Goal: Information Seeking & Learning: Check status

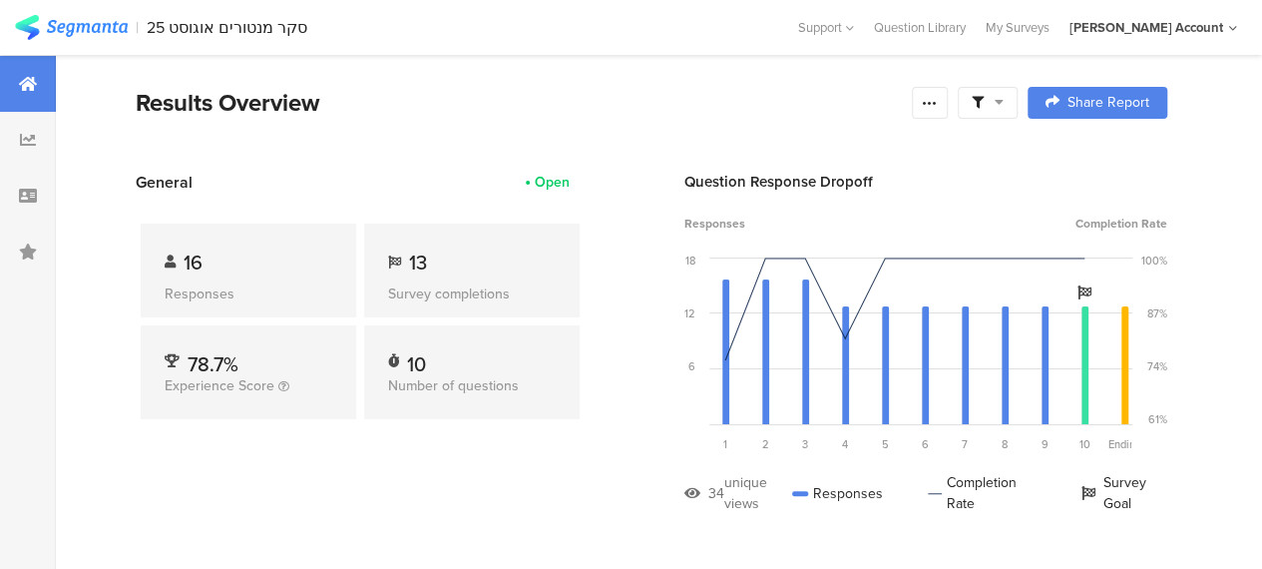
click at [726, 106] on div "Results Overview" at bounding box center [519, 103] width 766 height 36
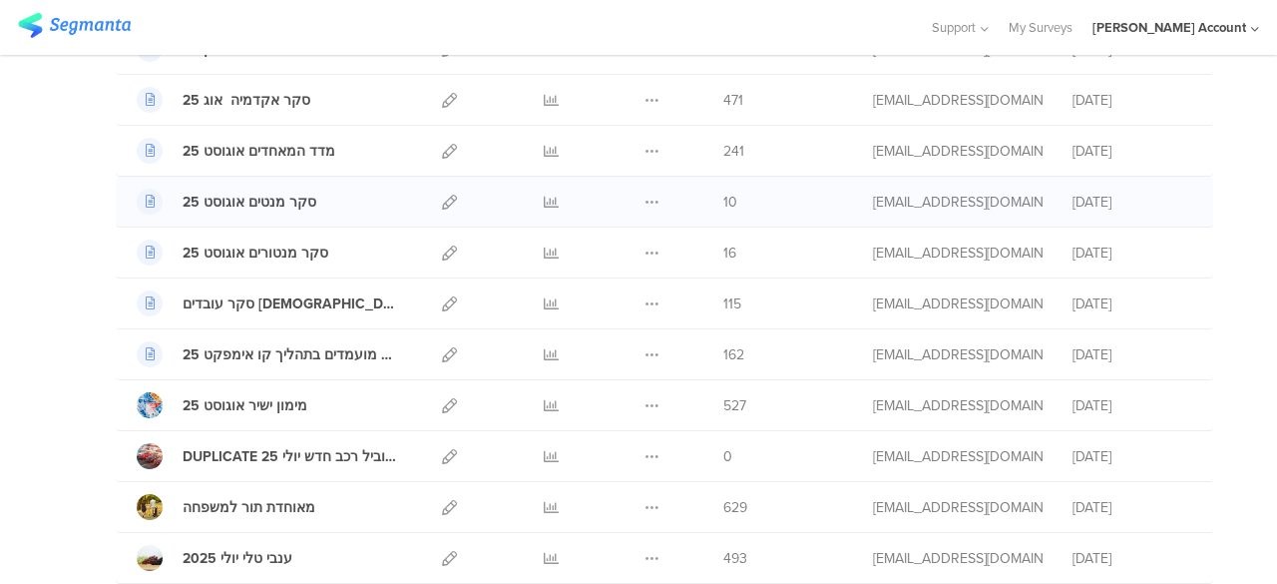
scroll to position [499, 0]
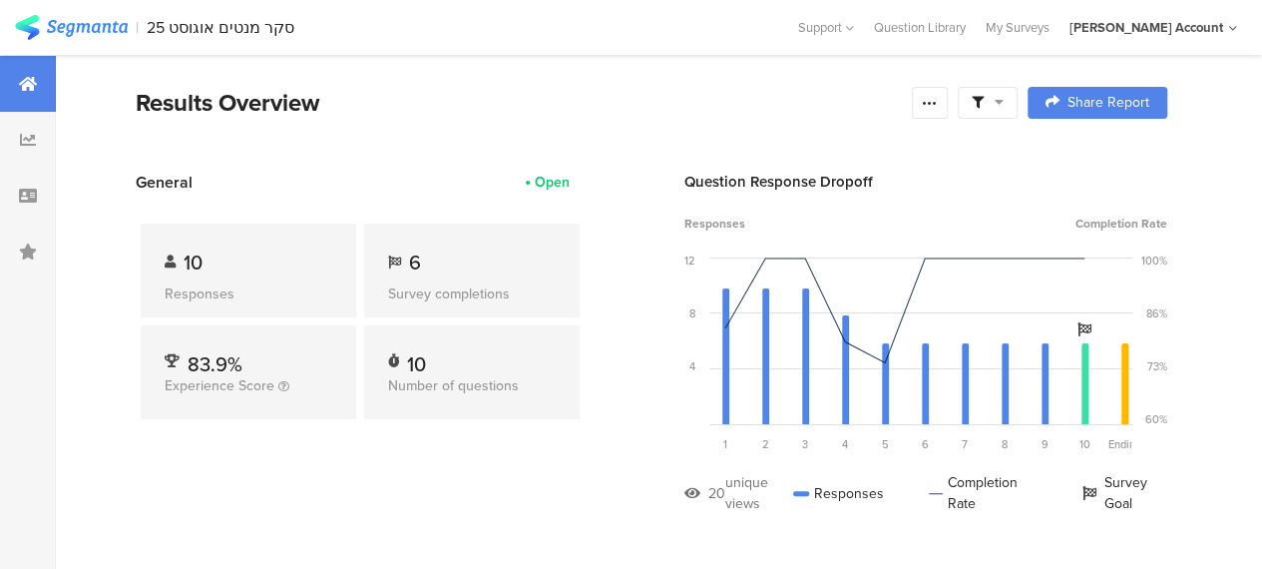
click at [1018, 106] on div at bounding box center [988, 103] width 60 height 32
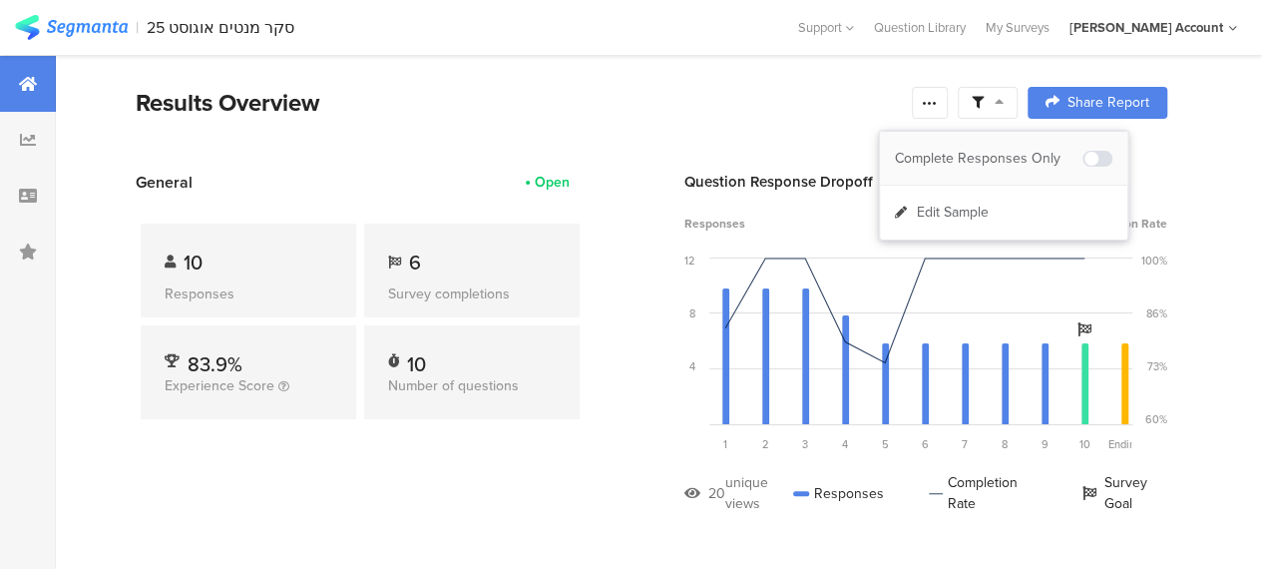
click at [1014, 151] on div "Complete Responses Only" at bounding box center [989, 159] width 188 height 20
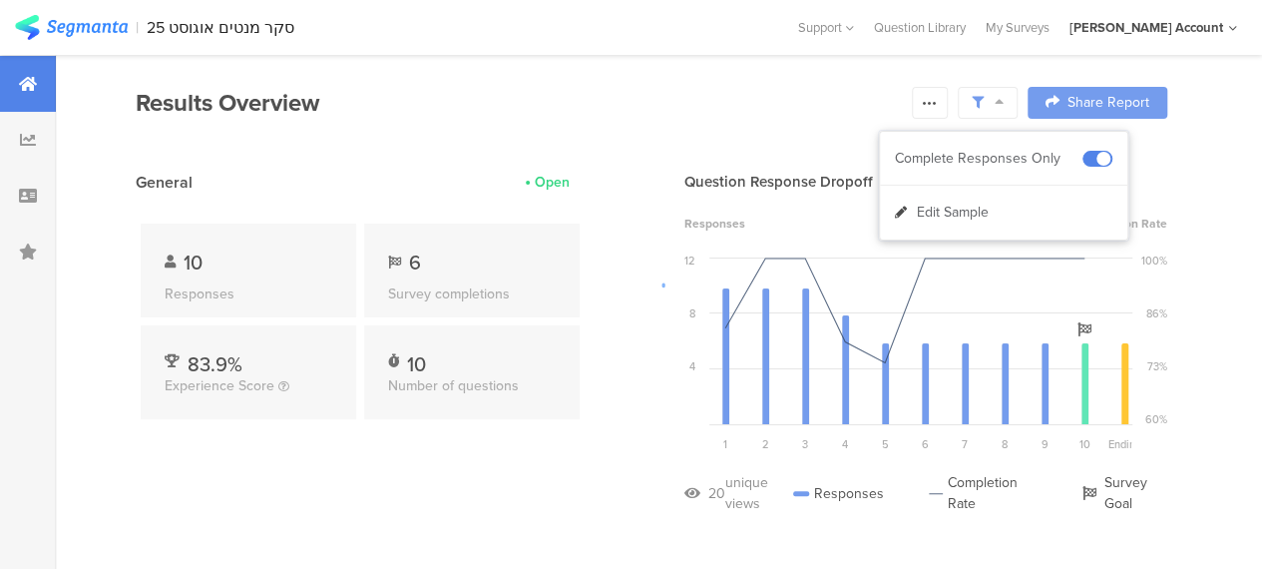
click at [732, 124] on div at bounding box center [631, 284] width 1262 height 569
